Goal: Use online tool/utility: Use online tool/utility

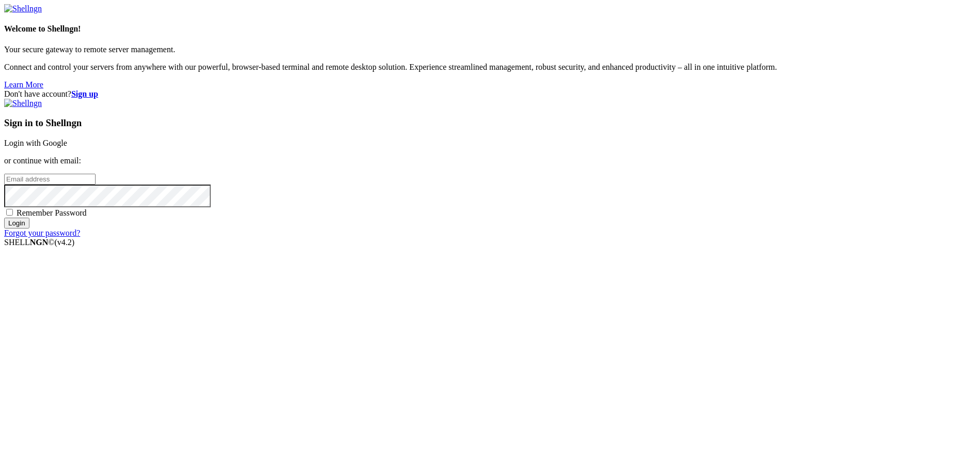
click at [67, 147] on link "Login with Google" at bounding box center [35, 143] width 63 height 9
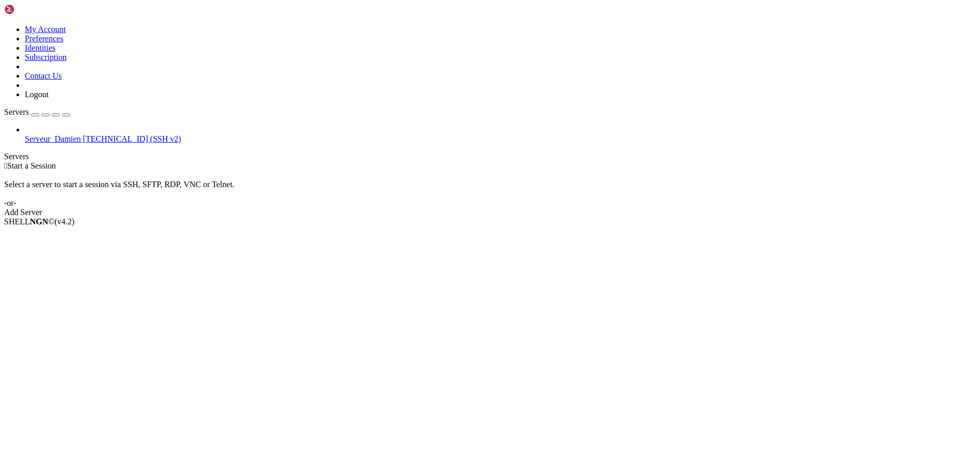
click at [86, 134] on span "[TECHNICAL_ID] (SSH v2)" at bounding box center [132, 138] width 98 height 9
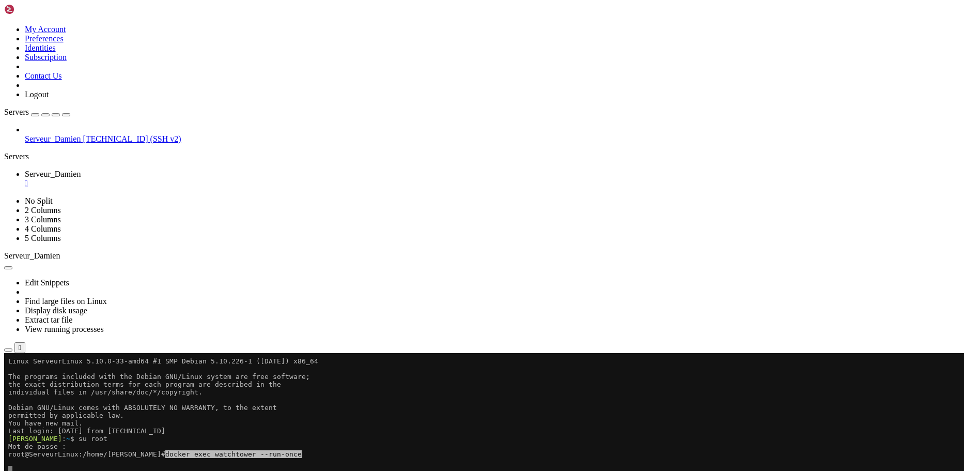
drag, startPoint x: 156, startPoint y: 455, endPoint x: 427, endPoint y: 484, distance: 272.9
drag, startPoint x: 153, startPoint y: 495, endPoint x: 8, endPoint y: 478, distance: 146.2
drag, startPoint x: 162, startPoint y: 509, endPoint x: 157, endPoint y: 503, distance: 7.7
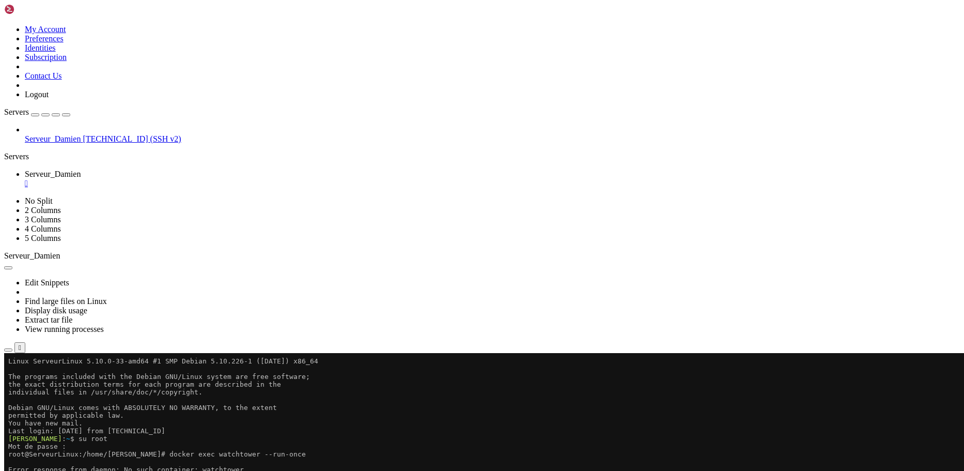
drag, startPoint x: 153, startPoint y: 500, endPoint x: 416, endPoint y: 525, distance: 263.7
drag, startPoint x: 172, startPoint y: 540, endPoint x: 9, endPoint y: 526, distance: 163.3
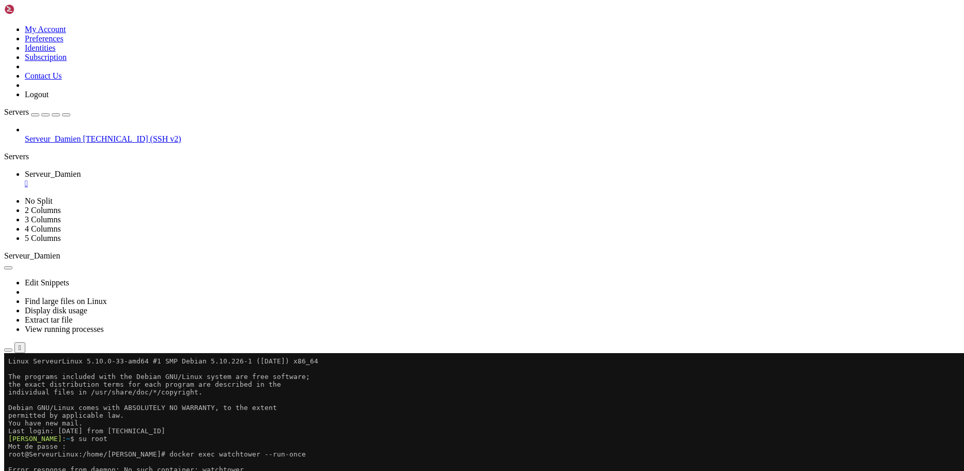
drag, startPoint x: 203, startPoint y: 564, endPoint x: 184, endPoint y: 554, distance: 21.0
drag, startPoint x: 176, startPoint y: 550, endPoint x: 175, endPoint y: 581, distance: 30.5
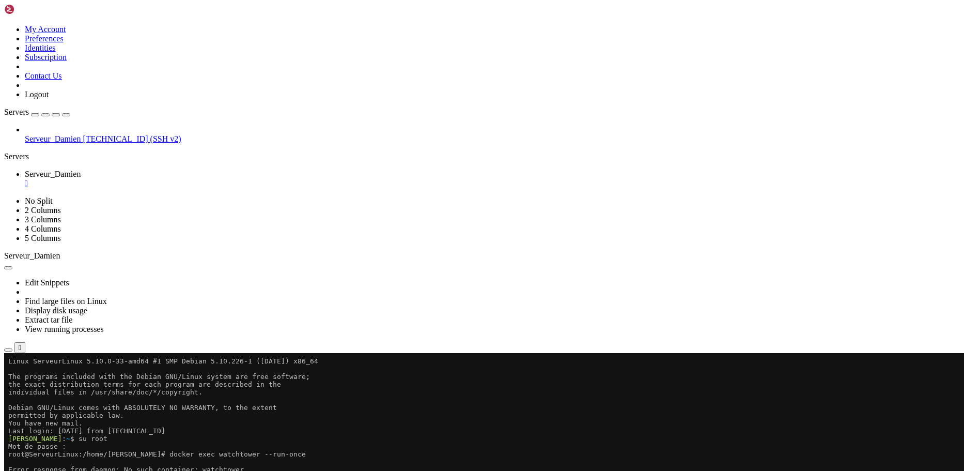
scroll to position [8, 0]
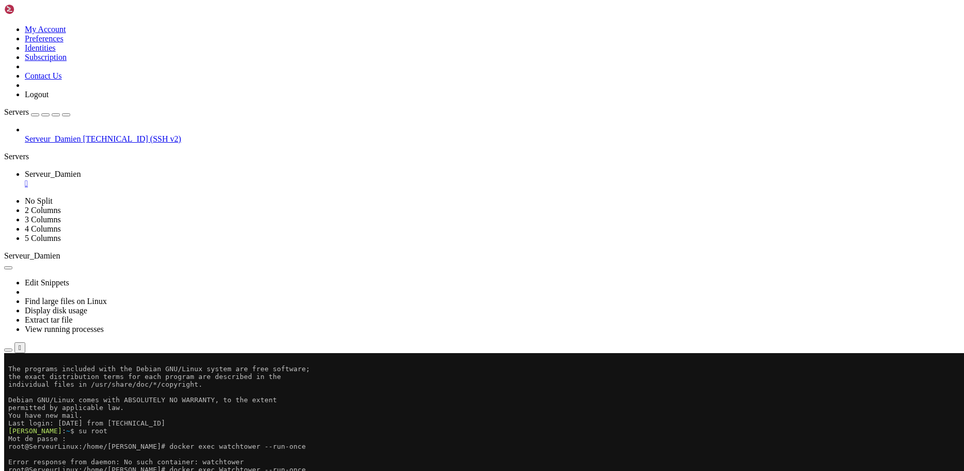
drag, startPoint x: 7, startPoint y: 556, endPoint x: 312, endPoint y: 567, distance: 305.6
drag, startPoint x: 175, startPoint y: 570, endPoint x: 7, endPoint y: 564, distance: 167.6
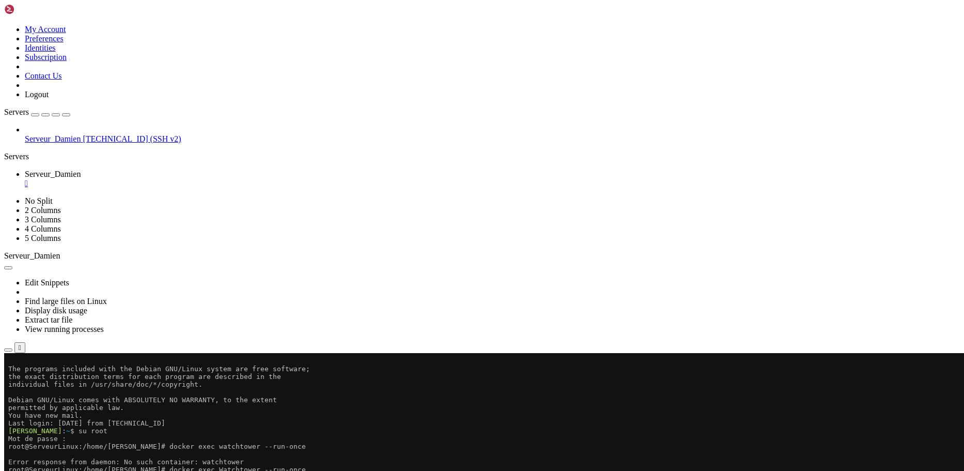
drag, startPoint x: 8, startPoint y: 563, endPoint x: 175, endPoint y: 570, distance: 167.1
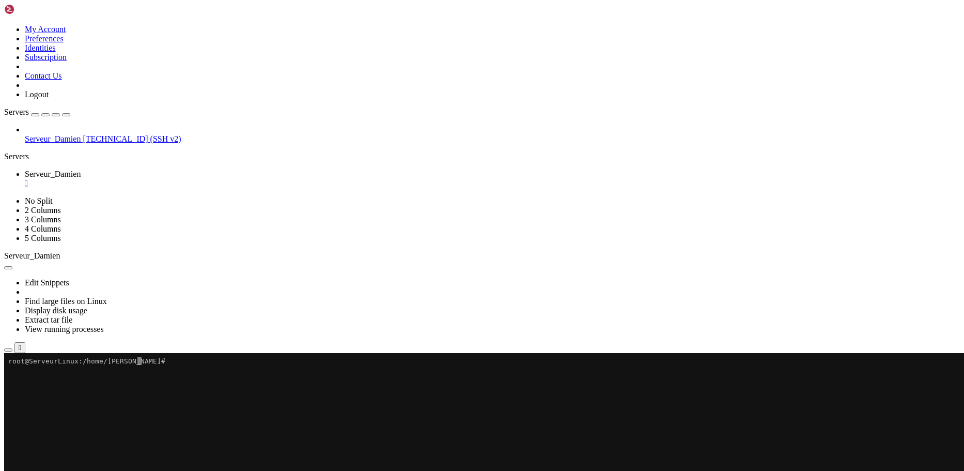
scroll to position [0, 0]
drag, startPoint x: 199, startPoint y: 715, endPoint x: 174, endPoint y: 490, distance: 226.3
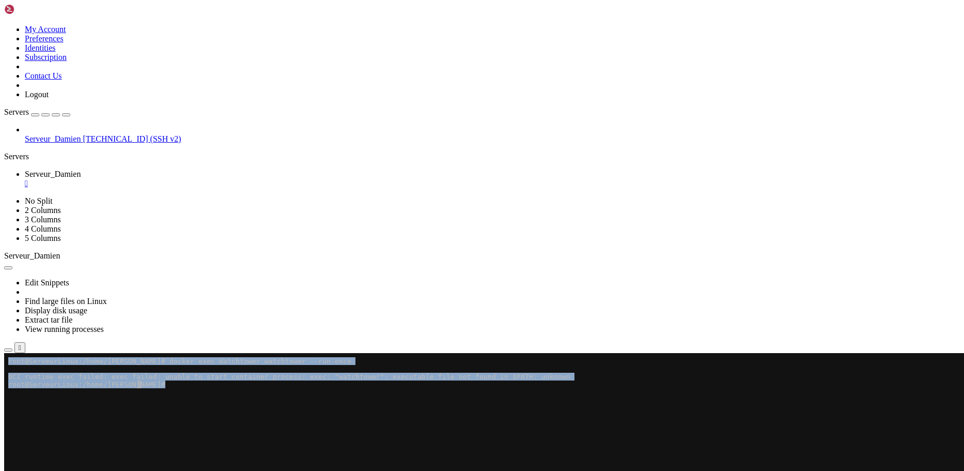
drag, startPoint x: 113, startPoint y: 388, endPoint x: 133, endPoint y: 412, distance: 31.6
click html "Page up root@ServeurLinux:/home/[PERSON_NAME]# docker exec Watchtower watchtowe…"
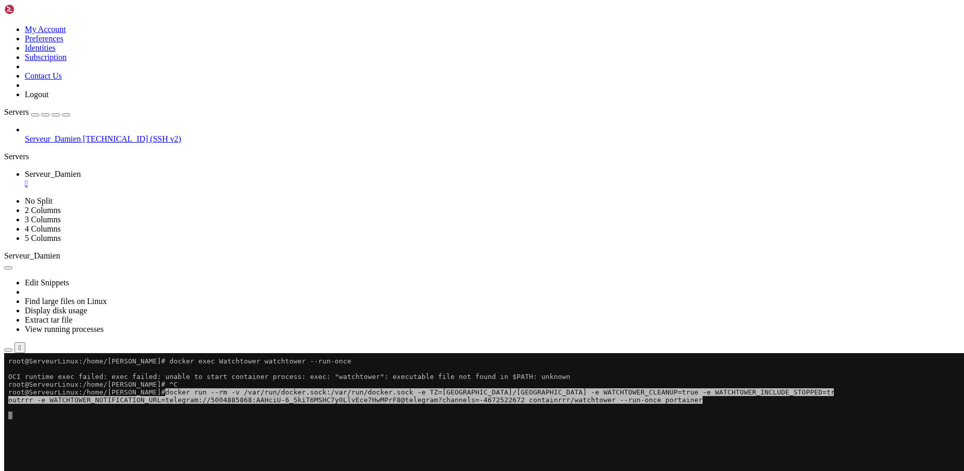
drag, startPoint x: 232, startPoint y: 439, endPoint x: 186, endPoint y: 445, distance: 46.9
click at [185, 445] on x-row at bounding box center [421, 446] width 826 height 8
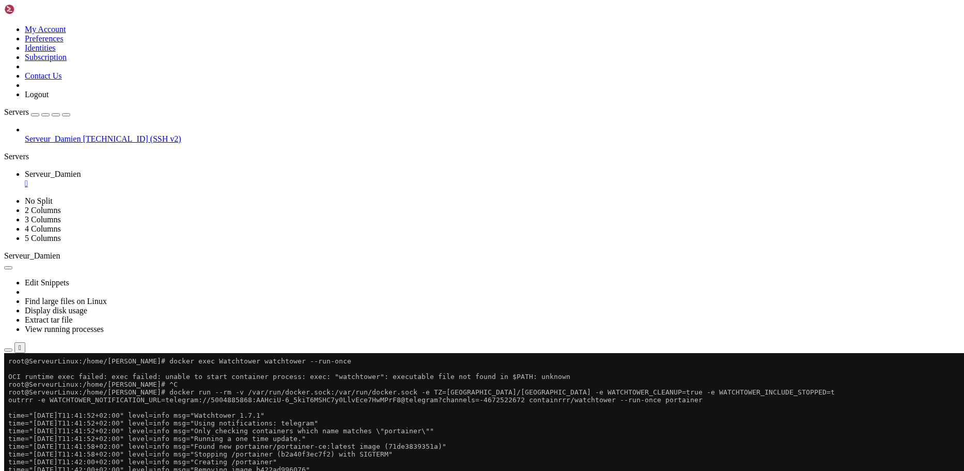
drag, startPoint x: 672, startPoint y: 500, endPoint x: 648, endPoint y: 515, distance: 28.5
click at [8, 353] on div at bounding box center [6, 353] width 4 height 0
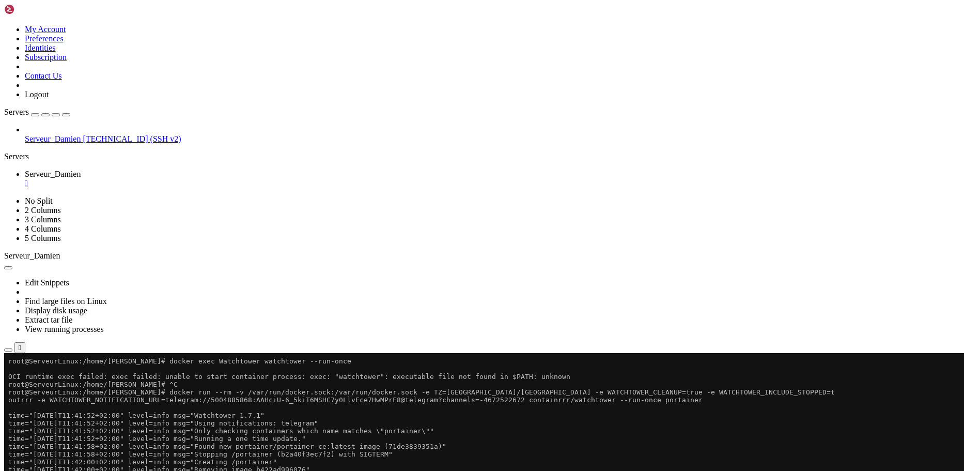
drag, startPoint x: 665, startPoint y: 689, endPoint x: 678, endPoint y: 714, distance: 28.2
click at [8, 353] on div at bounding box center [6, 353] width 4 height 0
